Goal: Task Accomplishment & Management: Use online tool/utility

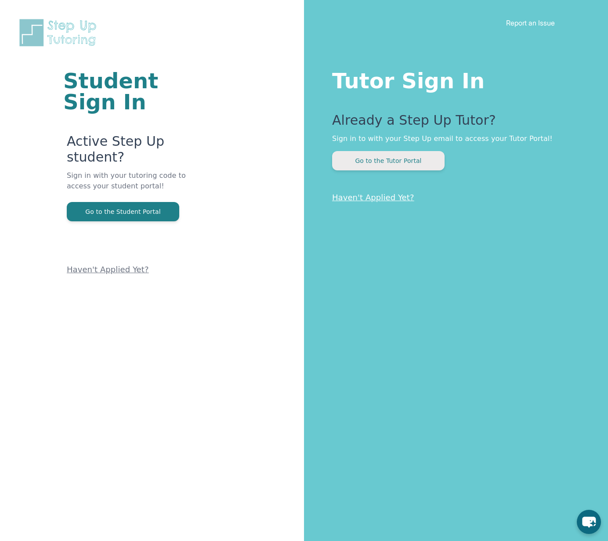
drag, startPoint x: 397, startPoint y: 173, endPoint x: 392, endPoint y: 167, distance: 7.8
click at [397, 173] on div "Tutor Sign In Already a Step Up Tutor? Sign in to with your Step Up email to ac…" at bounding box center [456, 270] width 304 height 541
click at [390, 165] on button "Go to the Tutor Portal" at bounding box center [388, 160] width 113 height 19
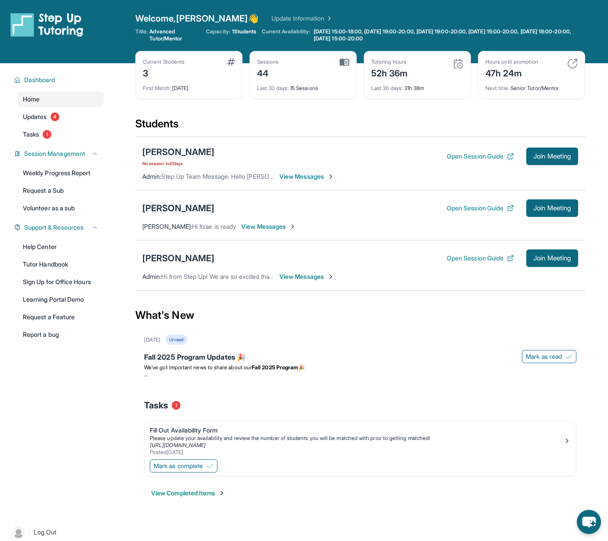
click at [179, 204] on div "Itzae Salazar" at bounding box center [178, 208] width 72 height 12
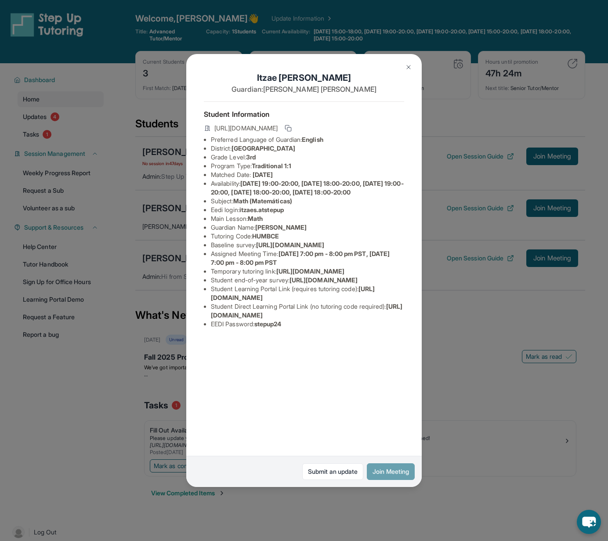
click at [385, 467] on button "Join Meeting" at bounding box center [391, 472] width 48 height 17
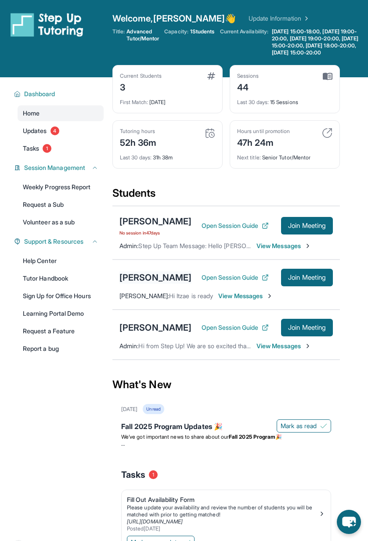
click at [134, 284] on div "Itzae Salazar" at bounding box center [156, 278] width 72 height 12
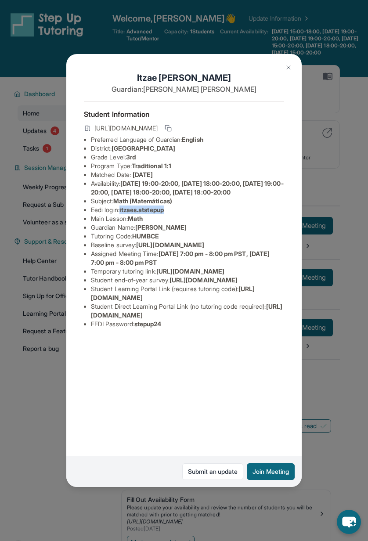
drag, startPoint x: 122, startPoint y: 219, endPoint x: 197, endPoint y: 217, distance: 74.7
click at [197, 214] on li "Eedi login : itzaes.atstepup" at bounding box center [187, 210] width 193 height 9
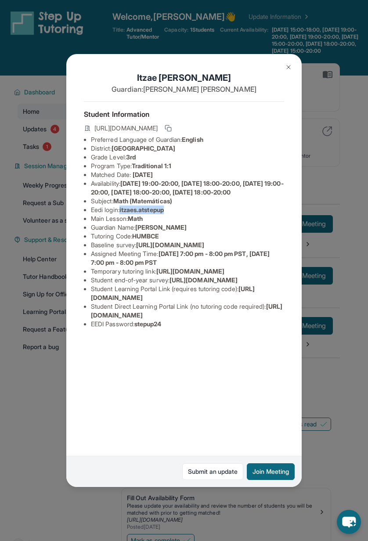
scroll to position [2, 0]
copy li "itzaes.atstepup"
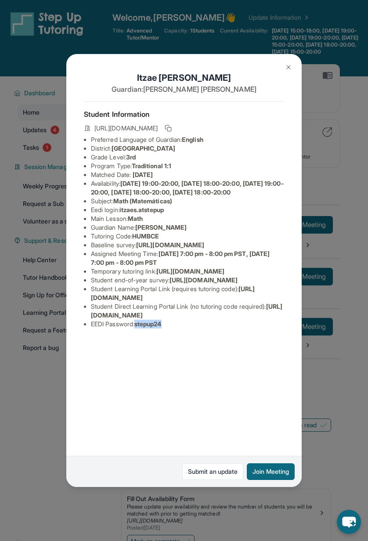
drag, startPoint x: 139, startPoint y: 411, endPoint x: 226, endPoint y: 412, distance: 87.0
click at [226, 329] on li "EEDI Password : stepup24" at bounding box center [187, 324] width 193 height 9
copy span "stepup24"
